Goal: Task Accomplishment & Management: Manage account settings

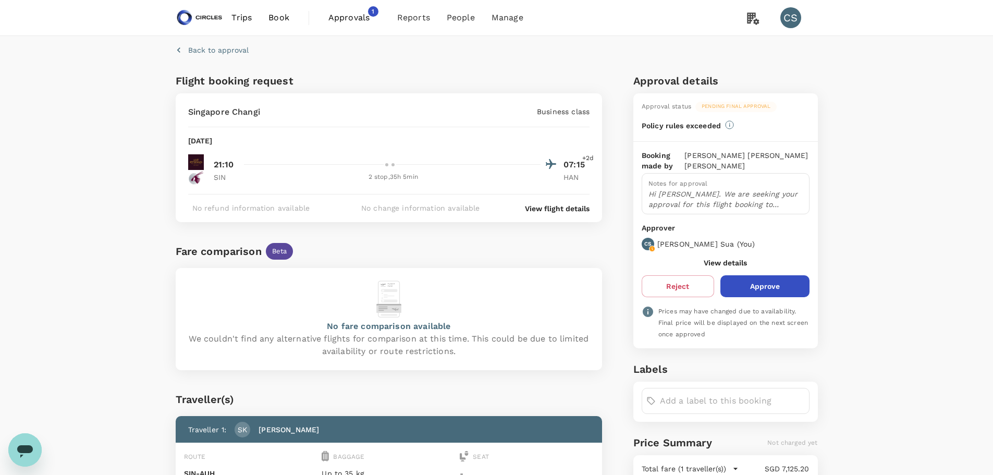
click at [448, 151] on div "Monday, 08 Sep 2025" at bounding box center [389, 145] width 402 height 19
click at [401, 187] on div "Singapore Changi Business class Monday, 08 Sep 2025 21:10 07:15 +2d SIN 2 stop …" at bounding box center [389, 157] width 427 height 129
click at [557, 198] on div "Singapore Changi Business class Monday, 08 Sep 2025 21:10 07:15 +2d SIN 2 stop …" at bounding box center [389, 157] width 427 height 129
click at [555, 213] on p "View flight details" at bounding box center [557, 208] width 65 height 10
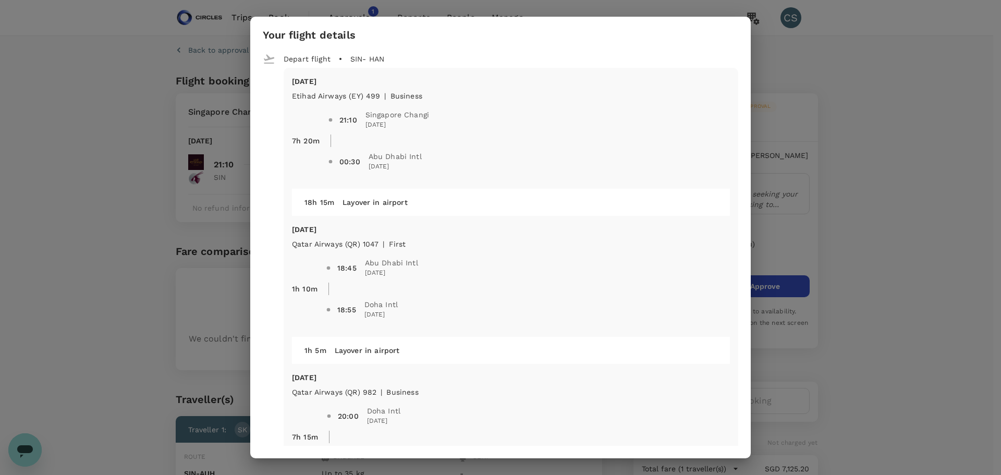
click at [838, 102] on div "Your flight details Depart flight SIN - HAN Mon, 08 Sep Etihad Airways (EY) 499…" at bounding box center [500, 237] width 1001 height 475
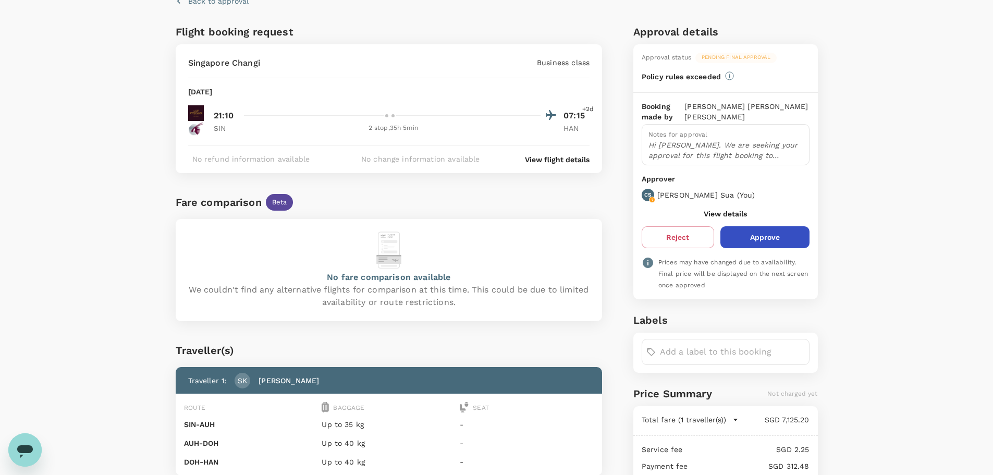
scroll to position [104, 0]
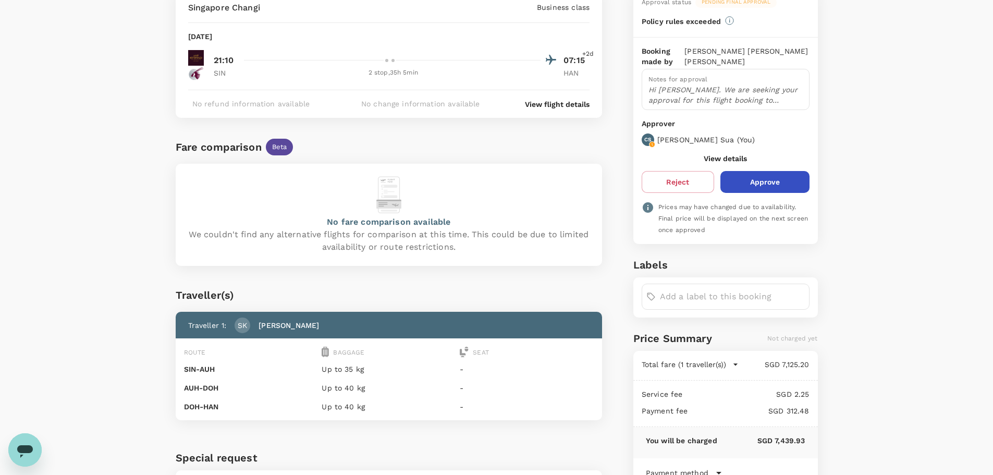
click at [749, 171] on button "Approve" at bounding box center [764, 182] width 89 height 22
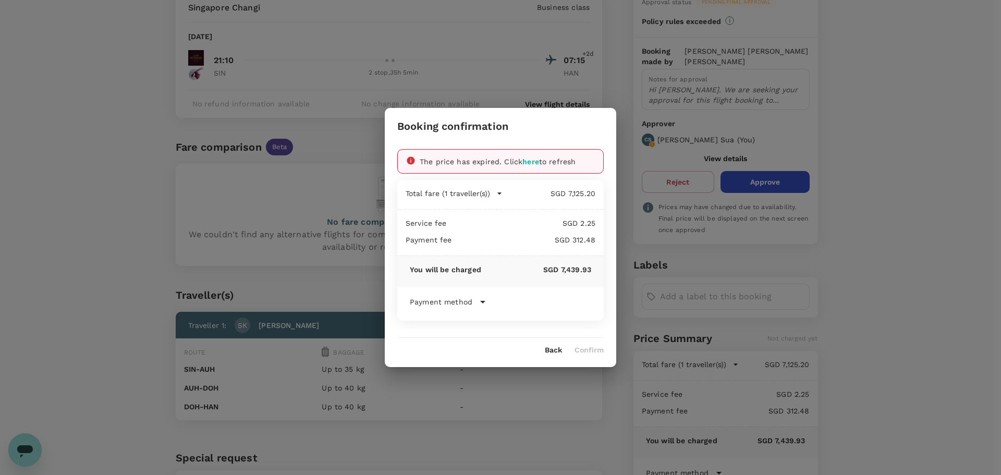
click at [533, 163] on span "here" at bounding box center [530, 161] width 17 height 8
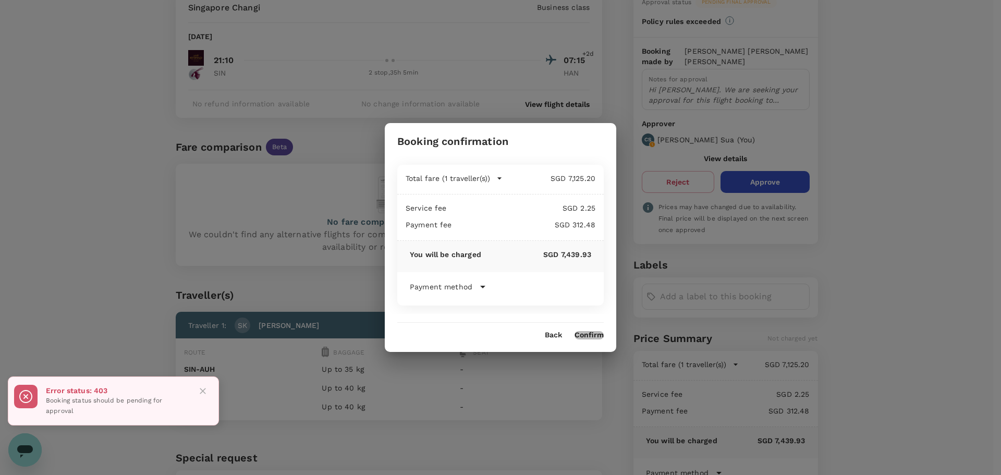
click at [592, 337] on button "Confirm" at bounding box center [589, 335] width 29 height 8
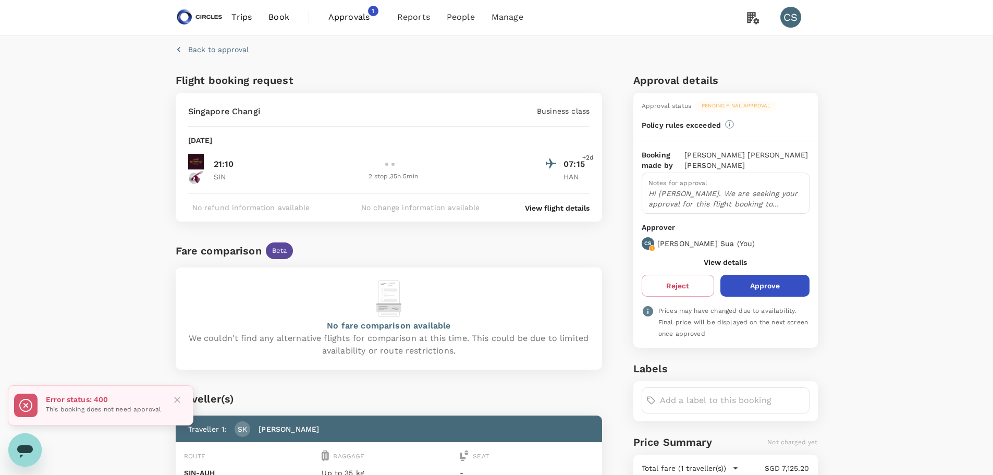
scroll to position [0, 0]
click at [344, 10] on span "Approvals 1" at bounding box center [354, 17] width 52 height 17
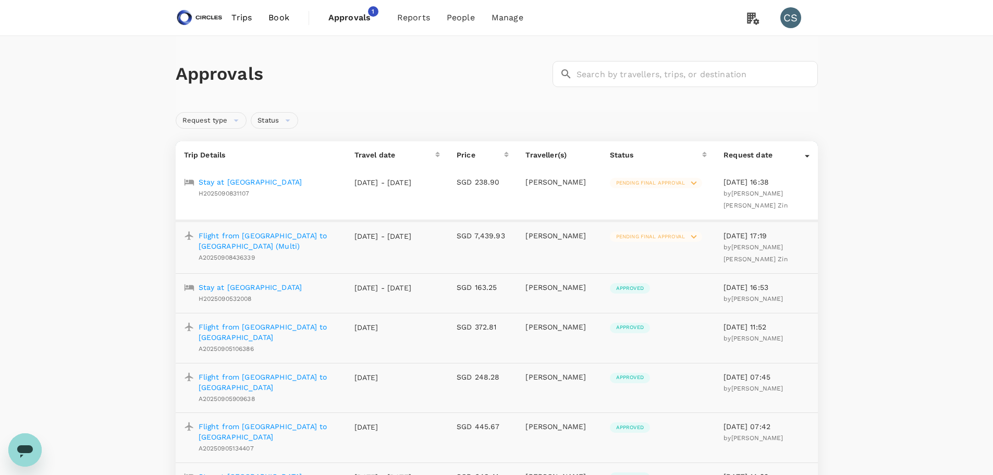
click at [301, 232] on p "Flight from [GEOGRAPHIC_DATA] to [GEOGRAPHIC_DATA] (Multi)" at bounding box center [268, 240] width 139 height 21
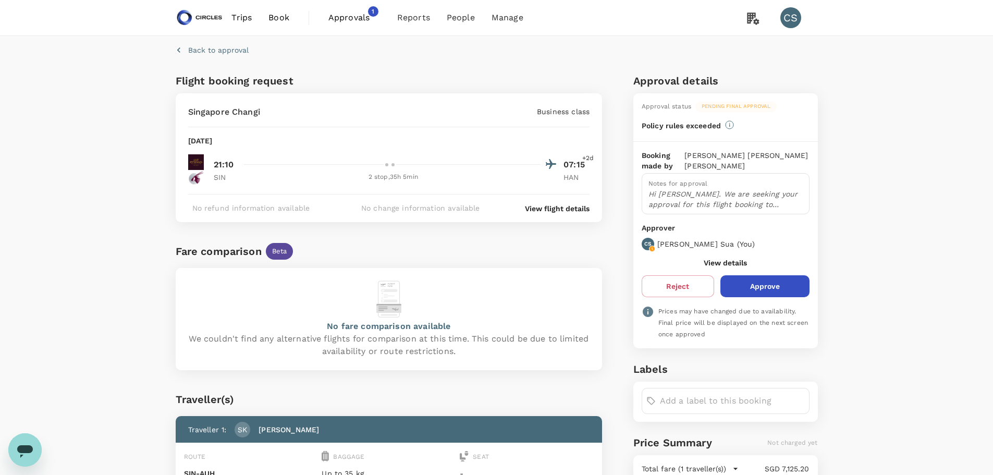
click at [768, 275] on button "Approve" at bounding box center [764, 286] width 89 height 22
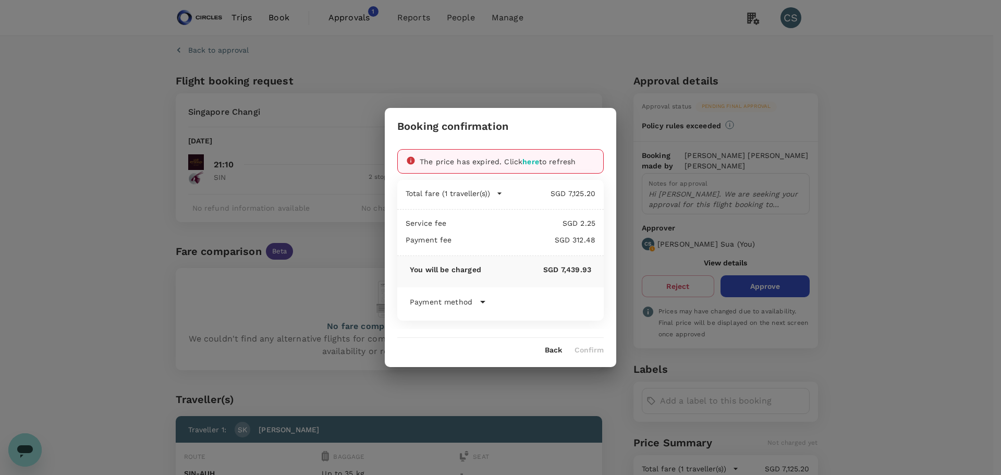
click at [530, 162] on span "here" at bounding box center [530, 161] width 17 height 8
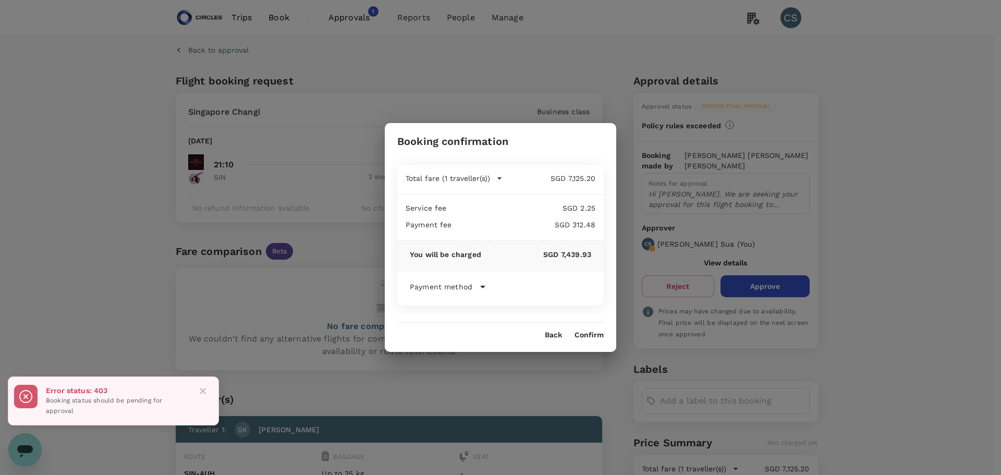
click at [593, 333] on button "Confirm" at bounding box center [589, 335] width 29 height 8
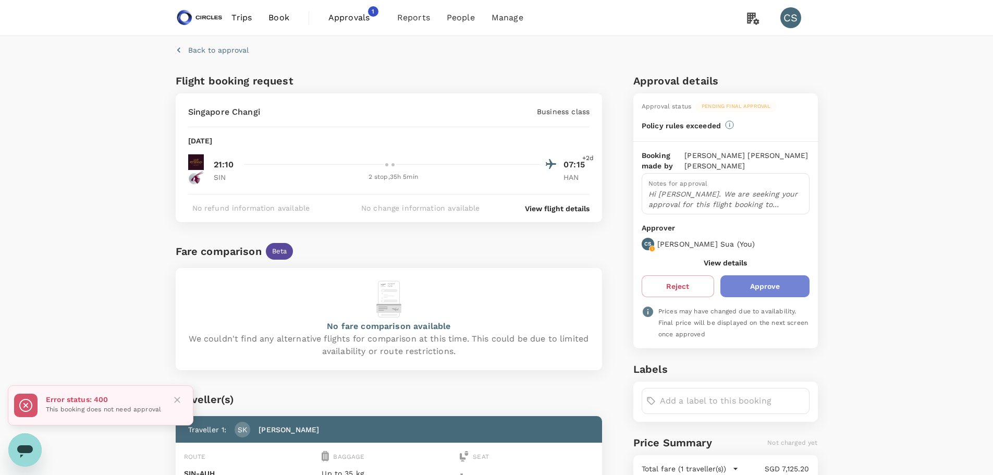
click at [761, 275] on button "Approve" at bounding box center [764, 286] width 89 height 22
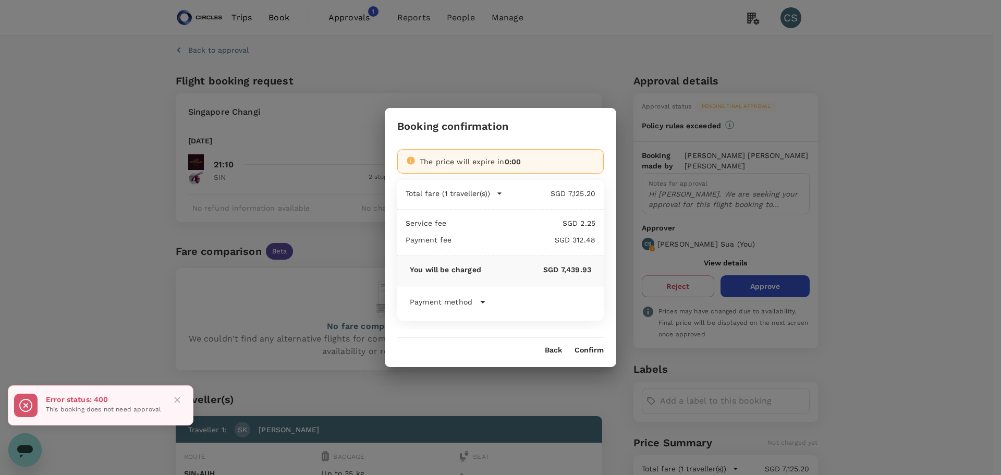
click at [482, 303] on icon at bounding box center [482, 302] width 5 height 3
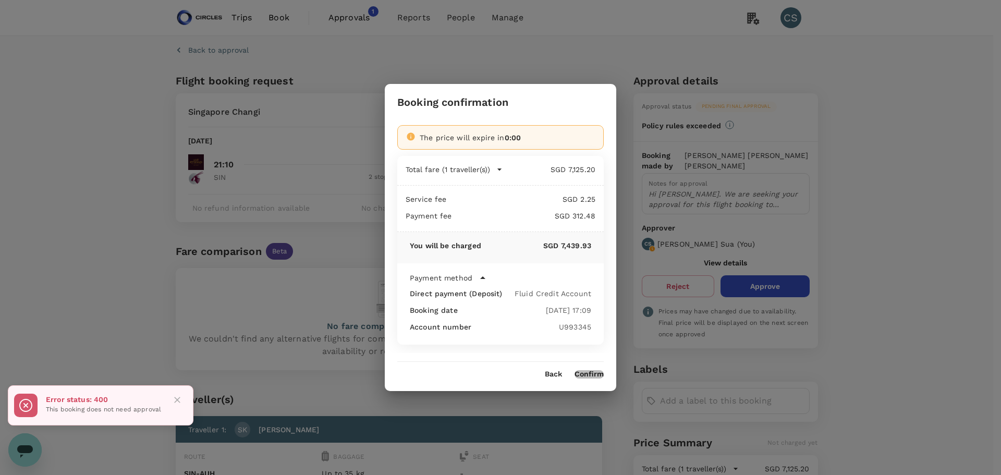
click at [598, 376] on button "Confirm" at bounding box center [589, 374] width 29 height 8
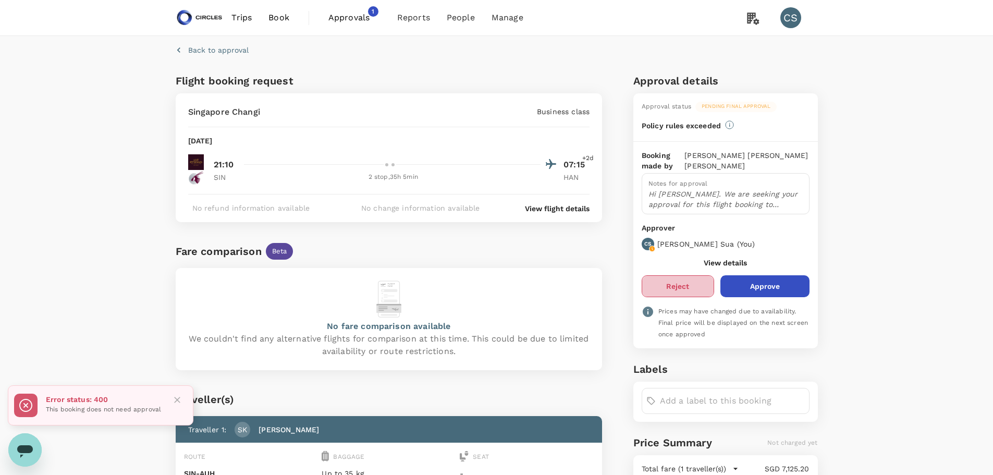
click at [678, 283] on button "Reject" at bounding box center [678, 286] width 72 height 22
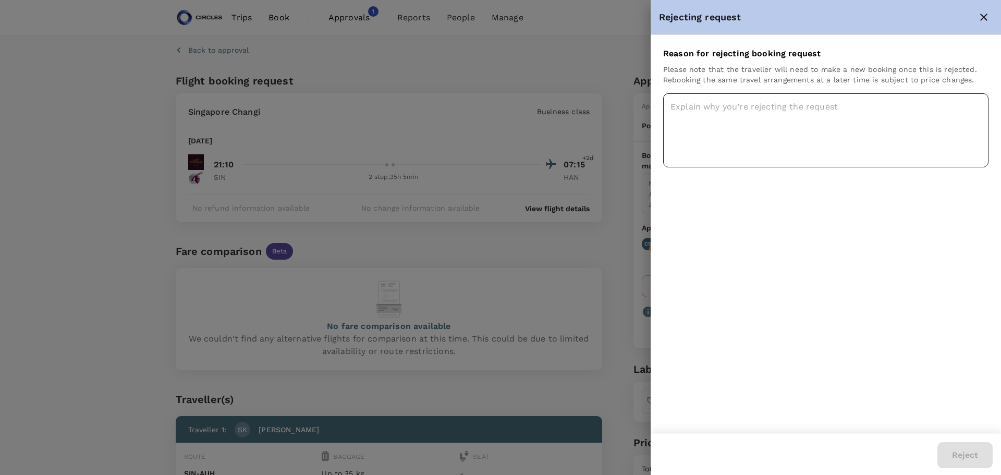
click at [748, 132] on textarea at bounding box center [825, 130] width 325 height 74
type textarea "B"
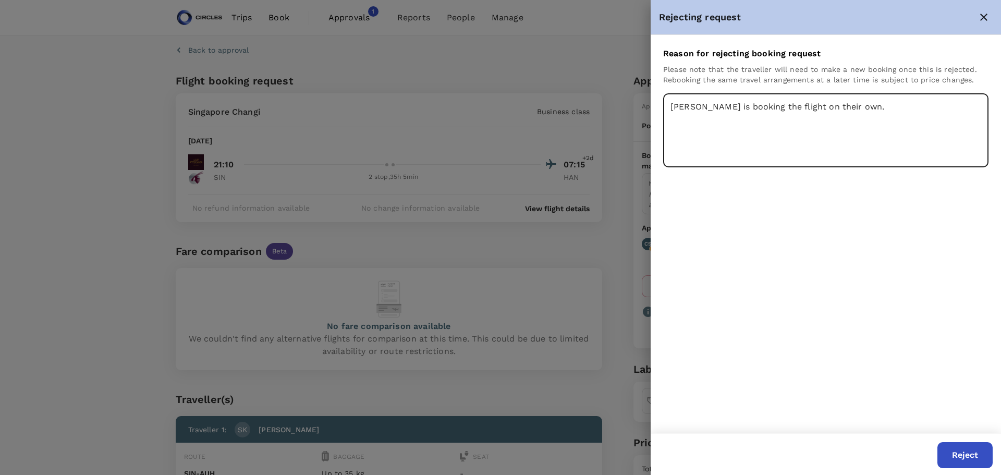
type textarea "Azizi is booking the flight on their own."
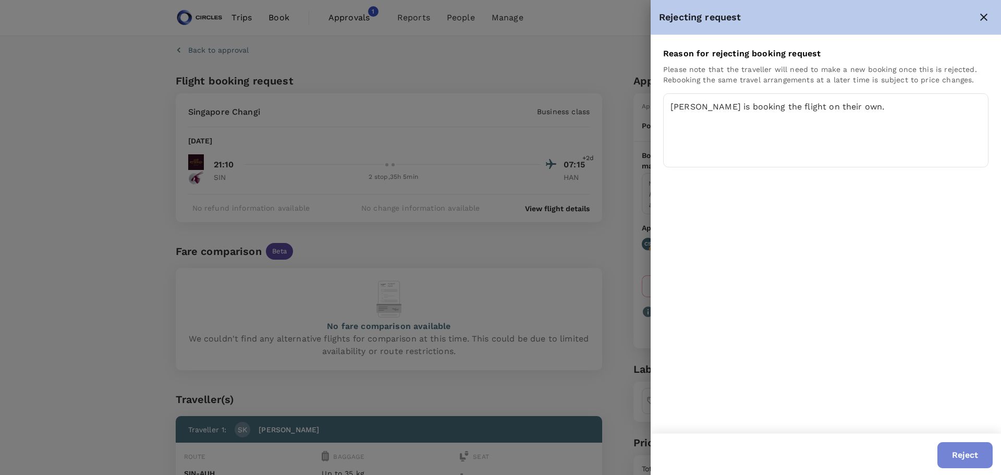
click at [970, 459] on button "Reject" at bounding box center [964, 455] width 55 height 26
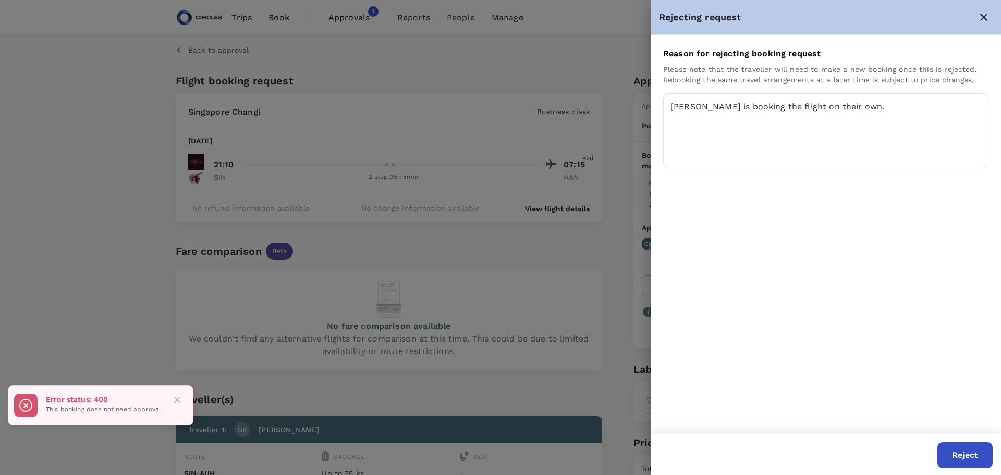
click at [986, 19] on icon "close" at bounding box center [983, 17] width 7 height 7
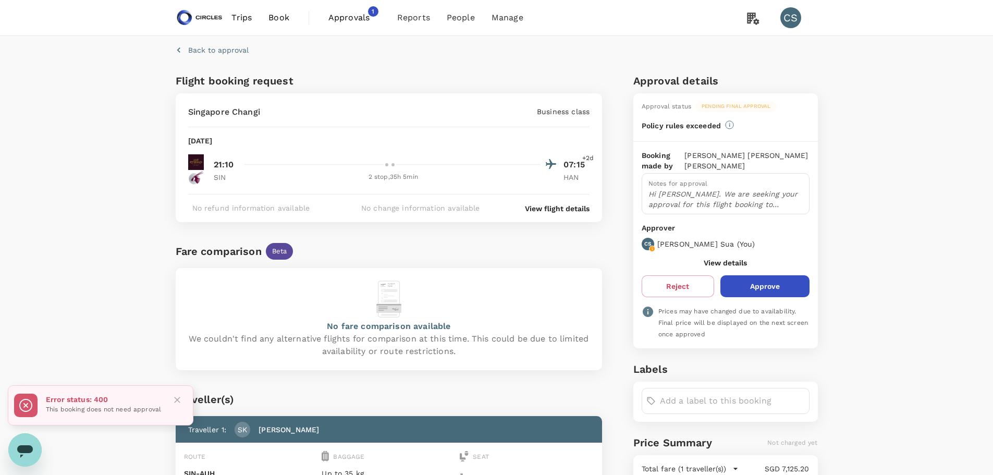
click at [228, 47] on p "Back to approval" at bounding box center [218, 50] width 60 height 10
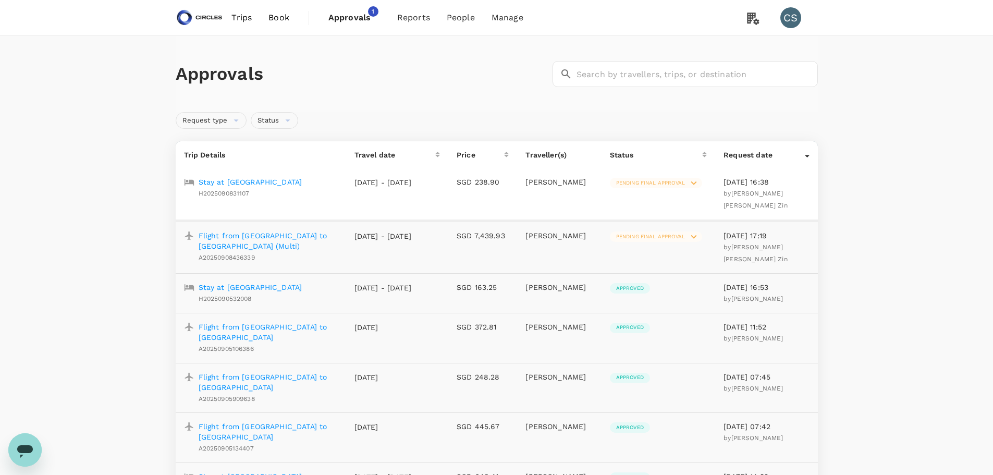
click at [254, 234] on p "Flight from [GEOGRAPHIC_DATA] to [GEOGRAPHIC_DATA] (Multi)" at bounding box center [268, 240] width 139 height 21
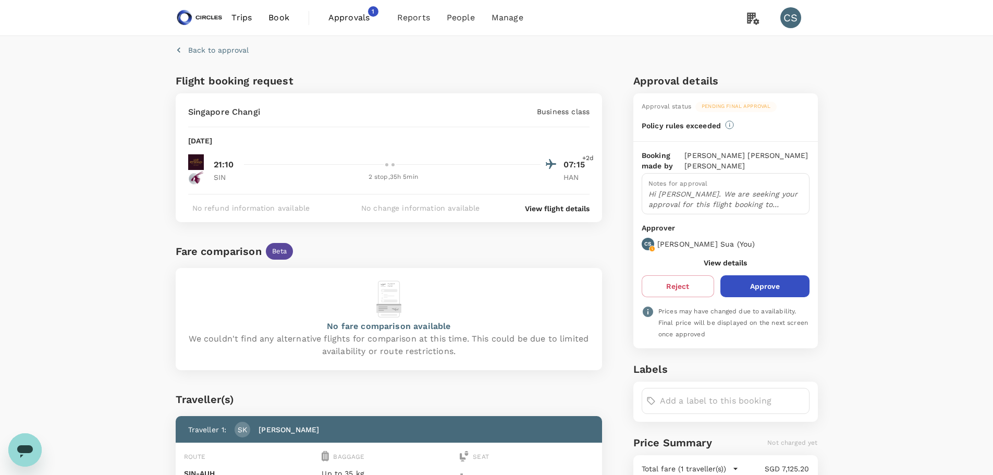
click at [706, 259] on button "View details" at bounding box center [725, 263] width 43 height 8
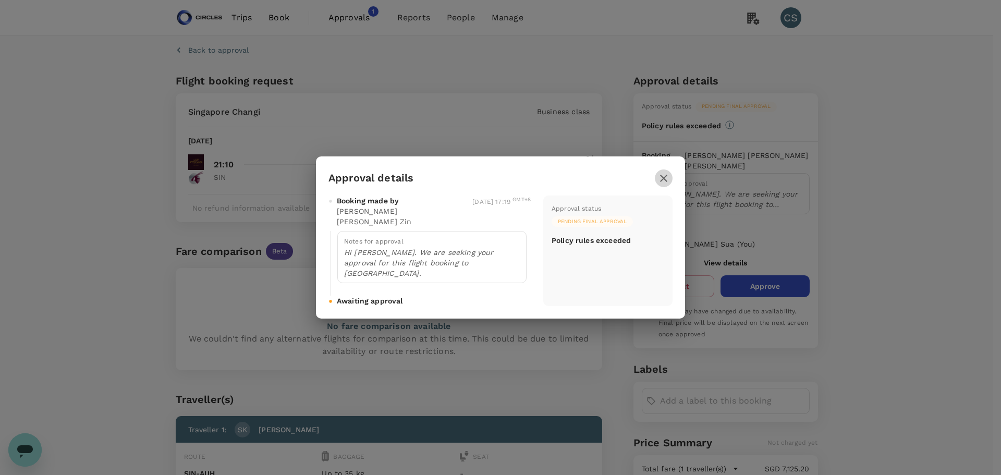
click at [661, 185] on icon "button" at bounding box center [663, 178] width 13 height 13
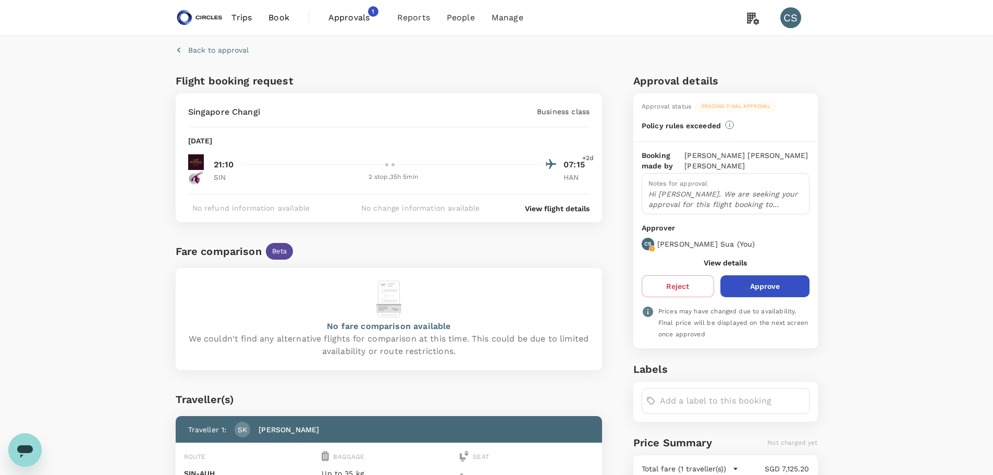
click at [352, 15] on span "Approvals" at bounding box center [354, 17] width 52 height 13
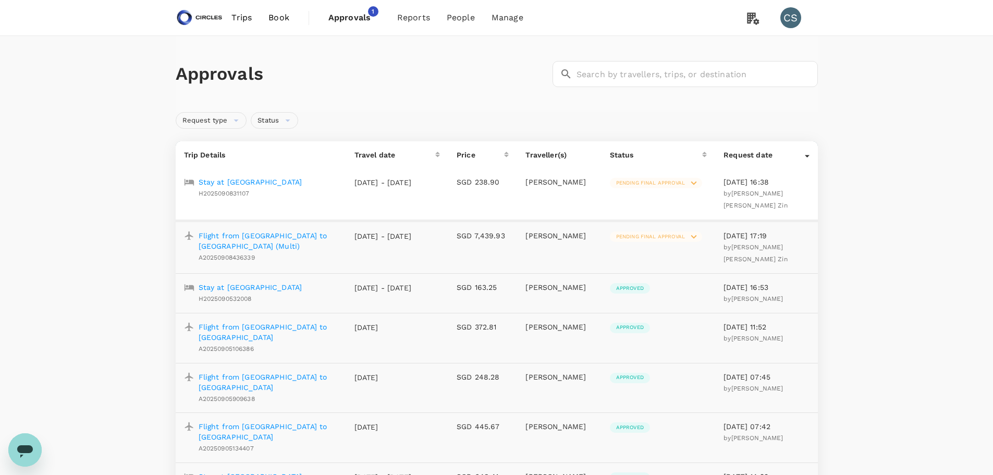
click at [302, 183] on p "Stay at [GEOGRAPHIC_DATA]" at bounding box center [251, 182] width 104 height 10
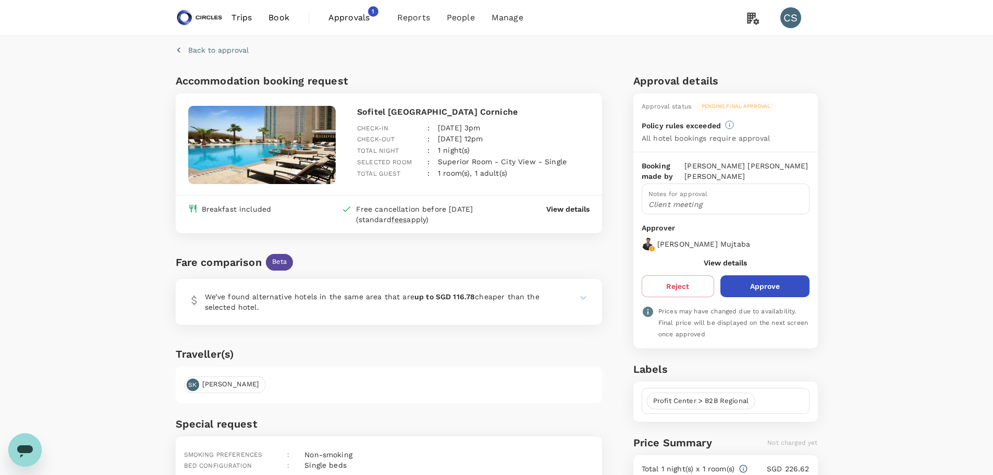
click at [355, 13] on span "Approvals" at bounding box center [354, 17] width 52 height 13
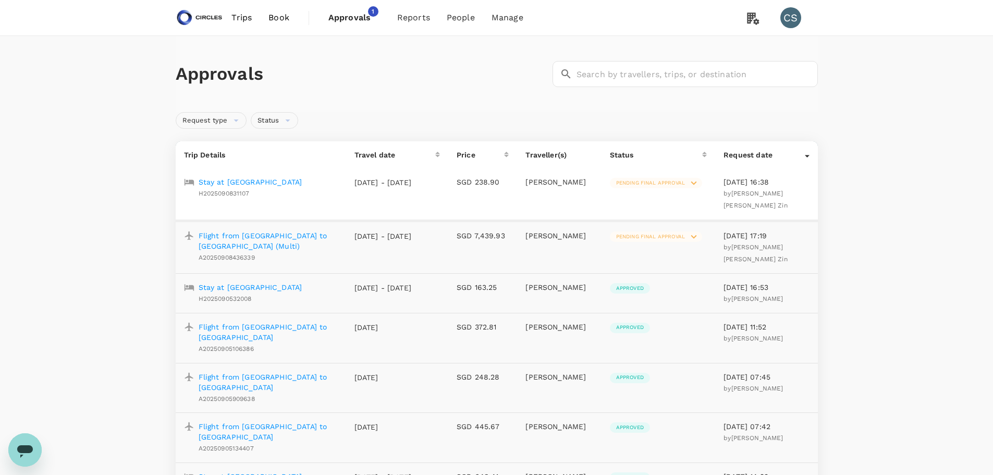
click at [419, 92] on div "Approvals ​ ​" at bounding box center [497, 74] width 642 height 76
click at [692, 237] on icon at bounding box center [693, 236] width 11 height 11
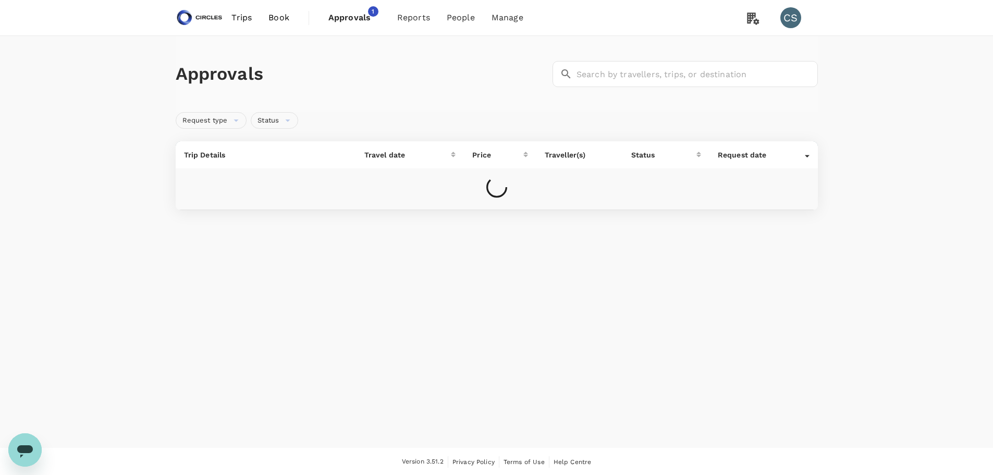
click at [890, 118] on div "Approvals ​ ​ Request type Status Trip Details Travel date Price Traveller(s) S…" at bounding box center [496, 127] width 993 height 182
